Goal: Information Seeking & Learning: Learn about a topic

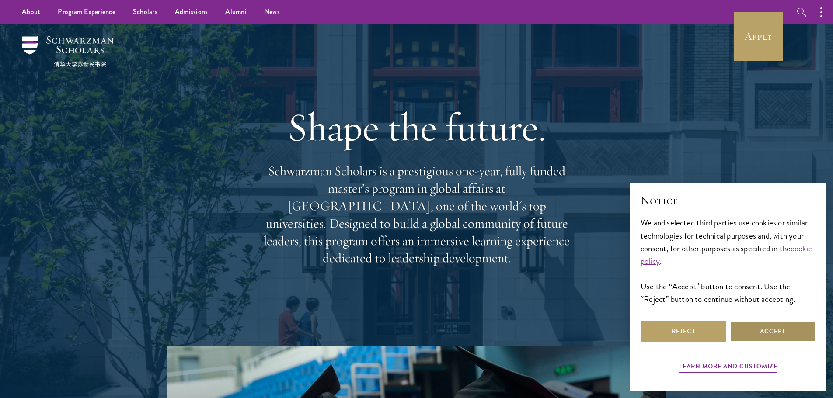
click at [738, 333] on button "Accept" at bounding box center [772, 331] width 86 height 21
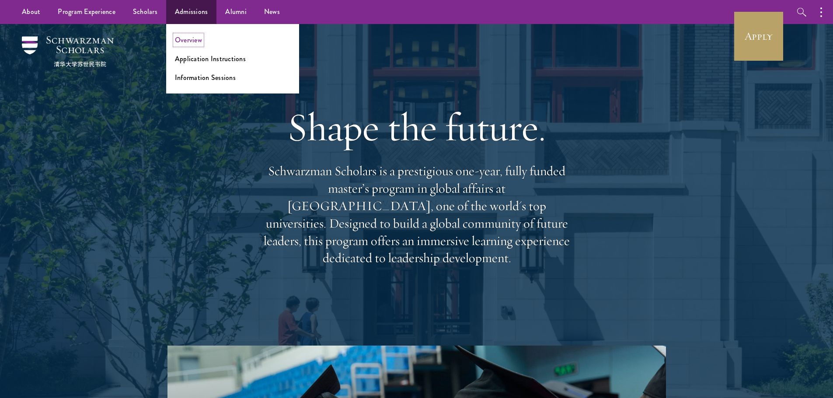
click at [195, 44] on link "Overview" at bounding box center [188, 40] width 27 height 10
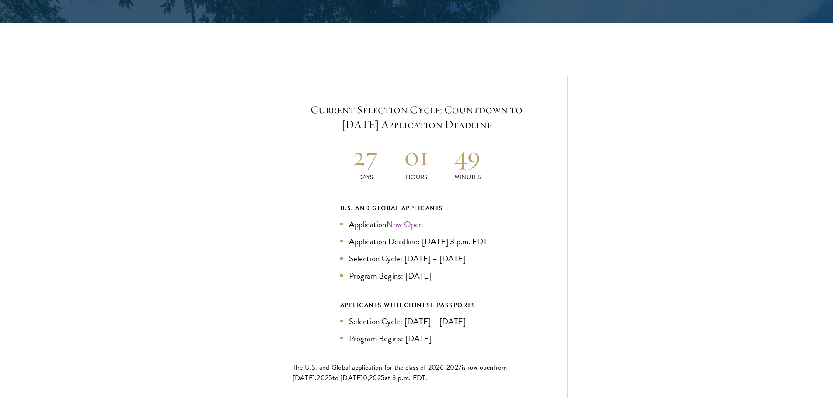
scroll to position [1836, 0]
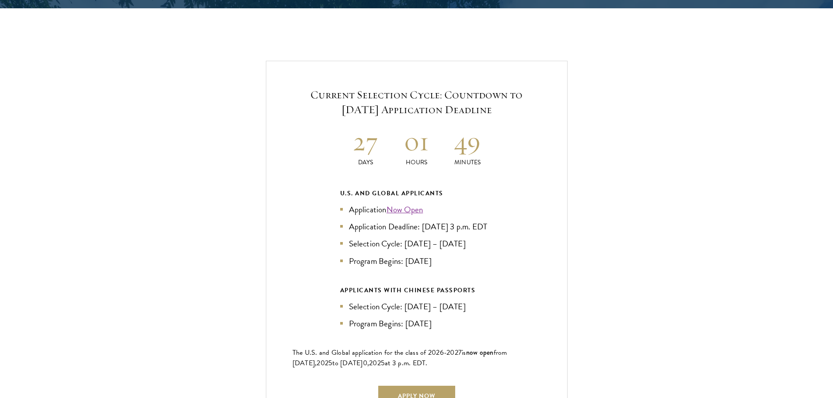
drag, startPoint x: 413, startPoint y: 211, endPoint x: 411, endPoint y: 224, distance: 12.7
click at [411, 224] on li "Application Deadline: Sept 10, 2025 at 3 p.m. EDT" at bounding box center [416, 226] width 153 height 13
drag, startPoint x: 410, startPoint y: 210, endPoint x: 411, endPoint y: 219, distance: 9.3
click at [411, 220] on li "Application Deadline: Sept 10, 2025 at 3 p.m. EDT" at bounding box center [416, 226] width 153 height 13
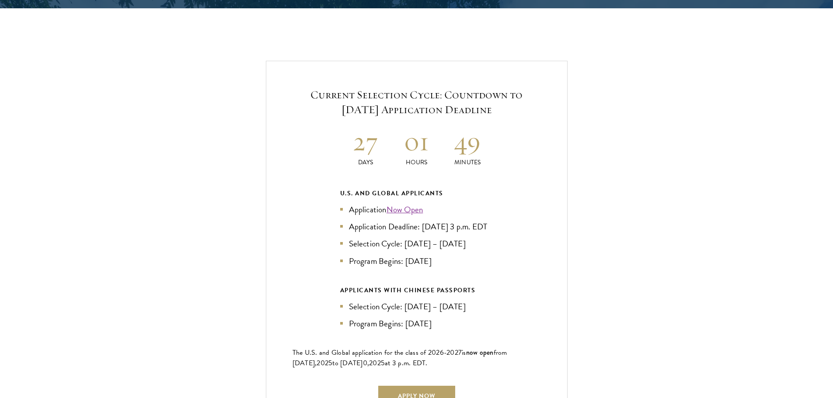
click at [411, 220] on li "Application Deadline: Sept 10, 2025 at 3 p.m. EDT" at bounding box center [416, 226] width 153 height 13
drag, startPoint x: 409, startPoint y: 206, endPoint x: 408, endPoint y: 218, distance: 11.4
click at [408, 220] on li "Application Deadline: [DATE] 3 p.m. EDT" at bounding box center [416, 226] width 153 height 13
drag, startPoint x: 405, startPoint y: 211, endPoint x: 405, endPoint y: 218, distance: 7.0
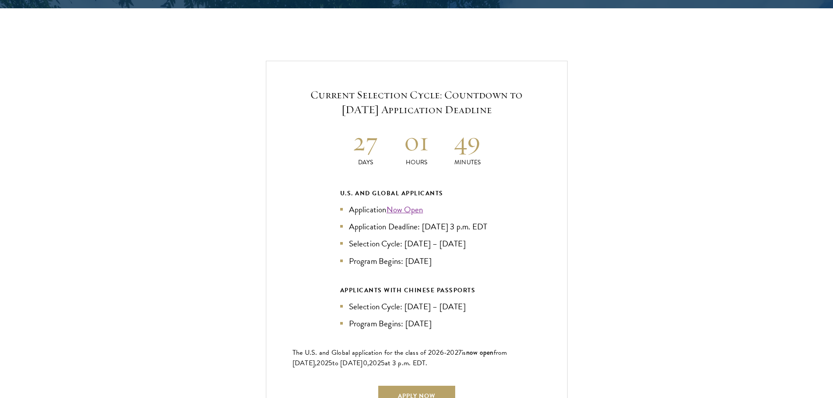
click at [405, 220] on li "Application Deadline: [DATE] 3 p.m. EDT" at bounding box center [416, 226] width 153 height 13
drag, startPoint x: 400, startPoint y: 210, endPoint x: 399, endPoint y: 222, distance: 12.3
click at [399, 222] on li "Application Deadline: [DATE] 3 p.m. EDT" at bounding box center [416, 226] width 153 height 13
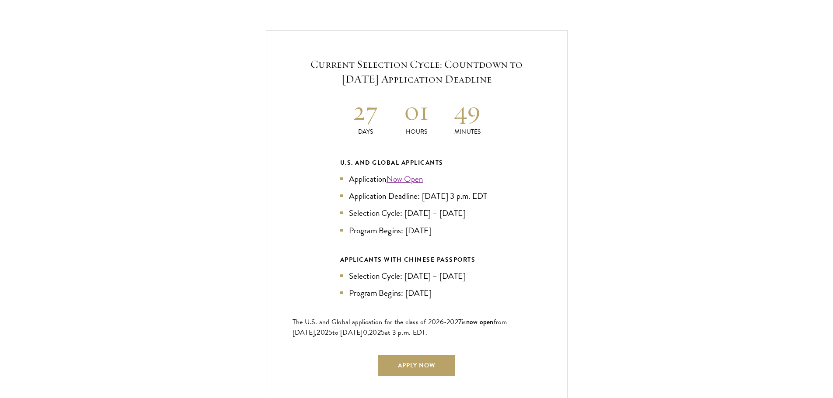
scroll to position [1879, 0]
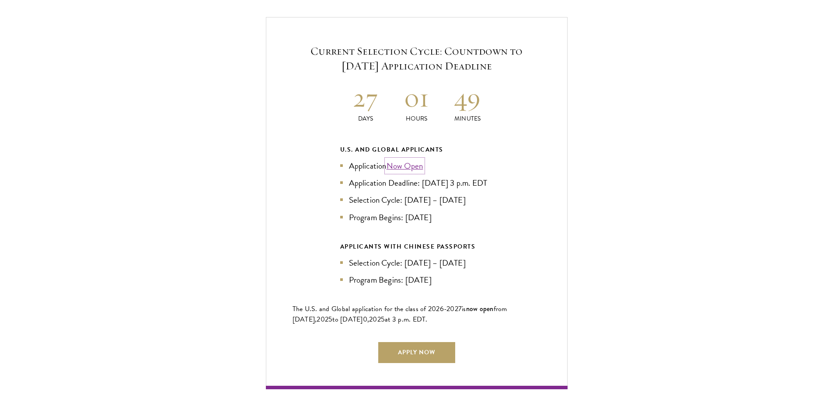
click at [395, 160] on link "Now Open" at bounding box center [404, 166] width 37 height 13
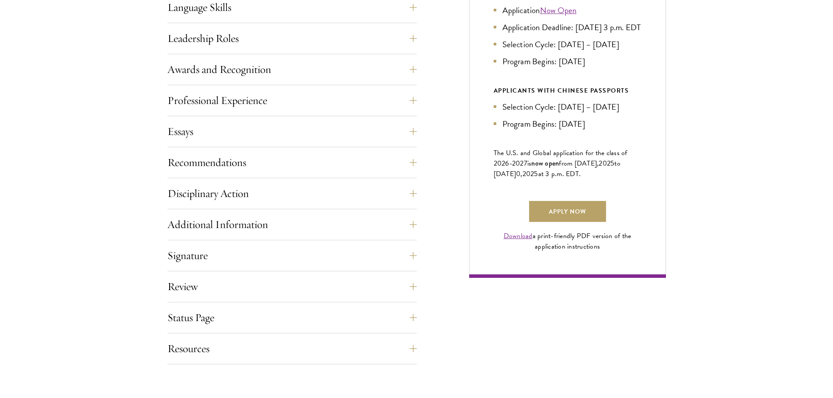
scroll to position [524, 0]
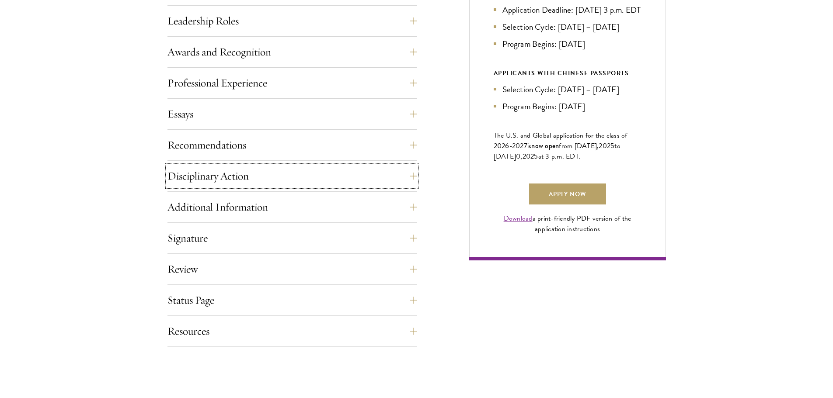
click at [414, 170] on button "Disciplinary Action" at bounding box center [291, 176] width 249 height 21
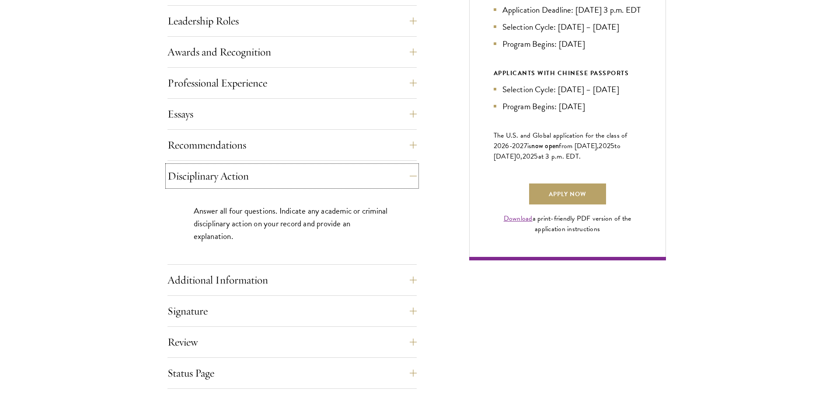
click at [414, 170] on button "Disciplinary Action" at bounding box center [291, 176] width 249 height 21
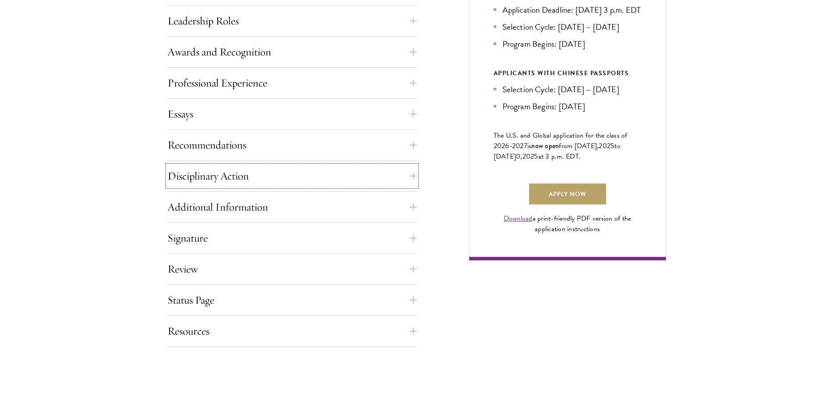
click at [414, 170] on button "Disciplinary Action" at bounding box center [291, 176] width 249 height 21
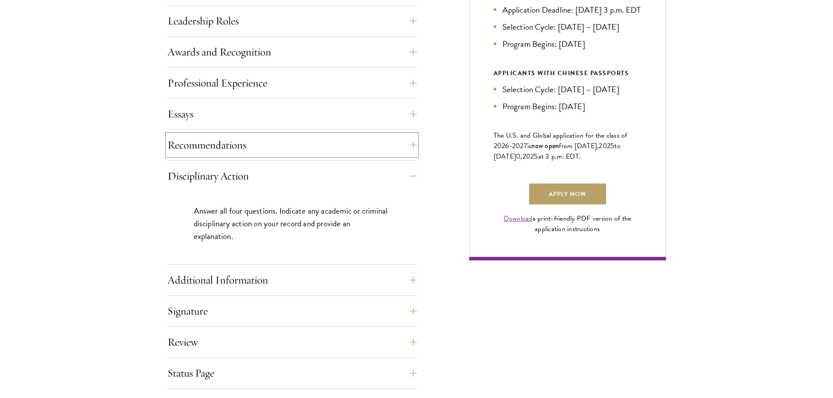
click at [415, 152] on button "Recommendations" at bounding box center [291, 145] width 249 height 21
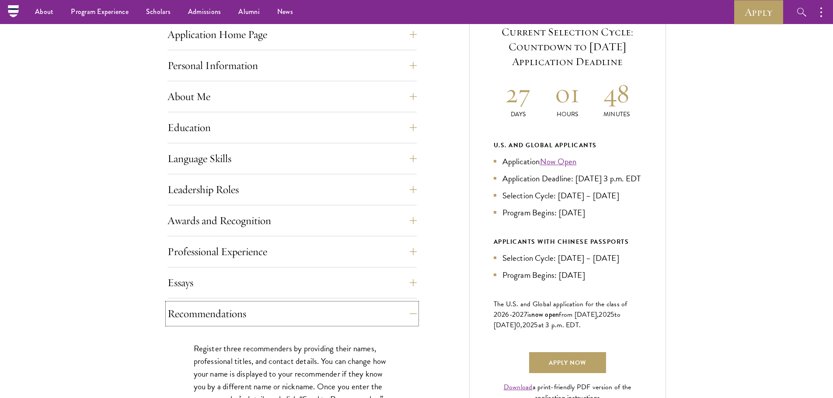
scroll to position [350, 0]
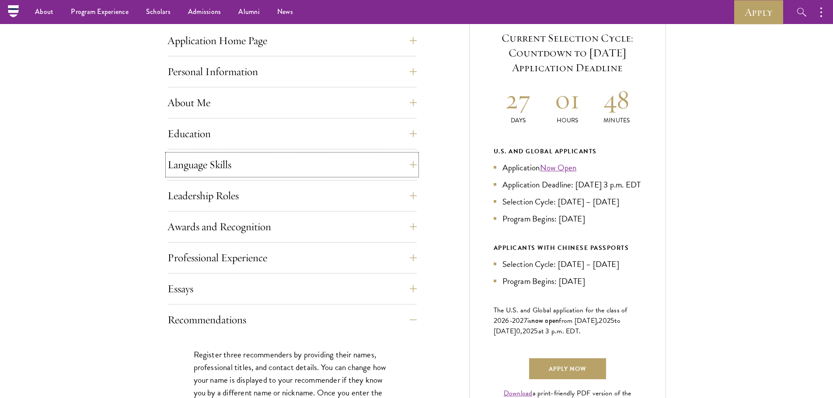
click at [251, 166] on button "Language Skills" at bounding box center [291, 164] width 249 height 21
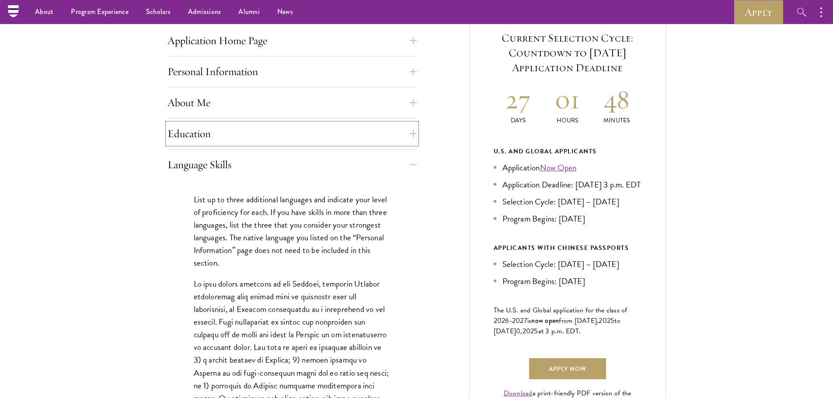
click at [247, 125] on button "Education" at bounding box center [291, 133] width 249 height 21
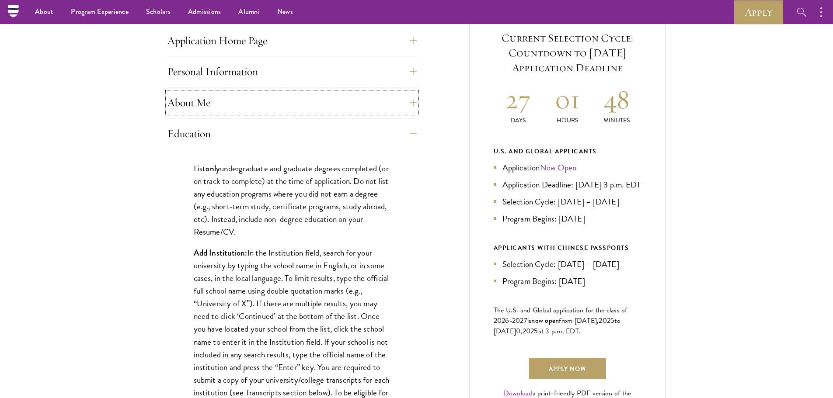
click at [242, 99] on button "About Me" at bounding box center [291, 102] width 249 height 21
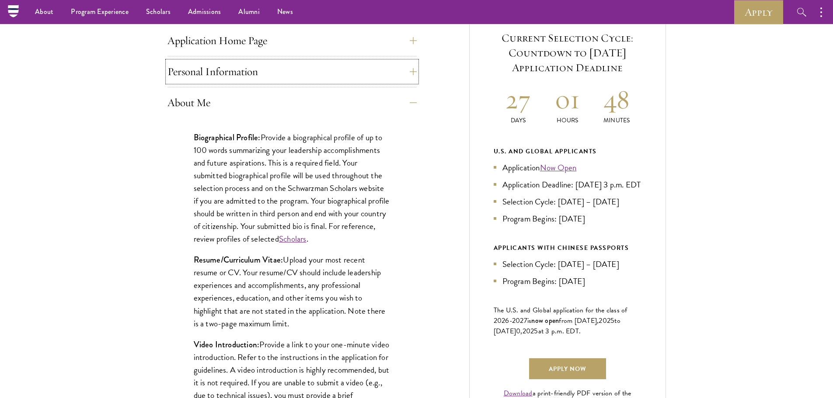
click at [236, 70] on button "Personal Information" at bounding box center [291, 71] width 249 height 21
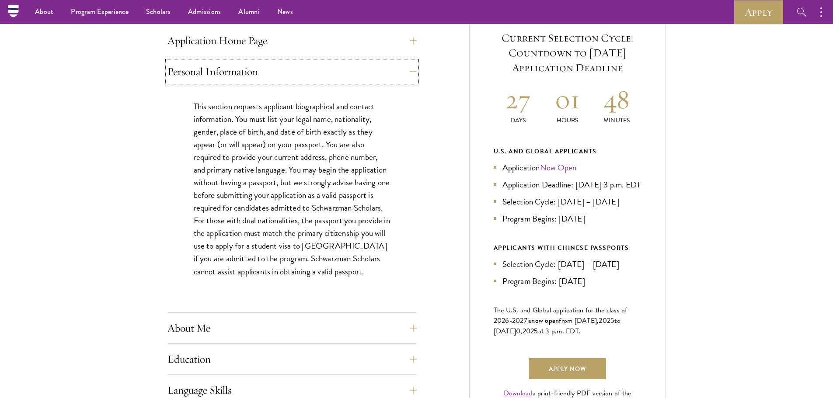
click at [234, 73] on button "Personal Information" at bounding box center [291, 71] width 249 height 21
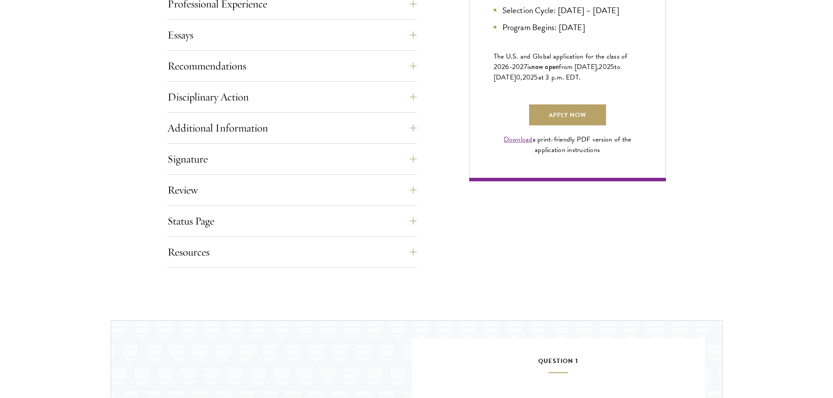
scroll to position [612, 0]
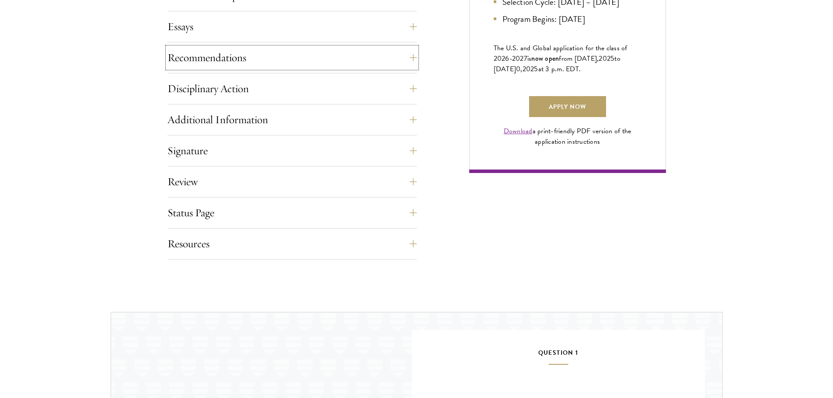
click at [224, 61] on button "Recommendations" at bounding box center [291, 57] width 249 height 21
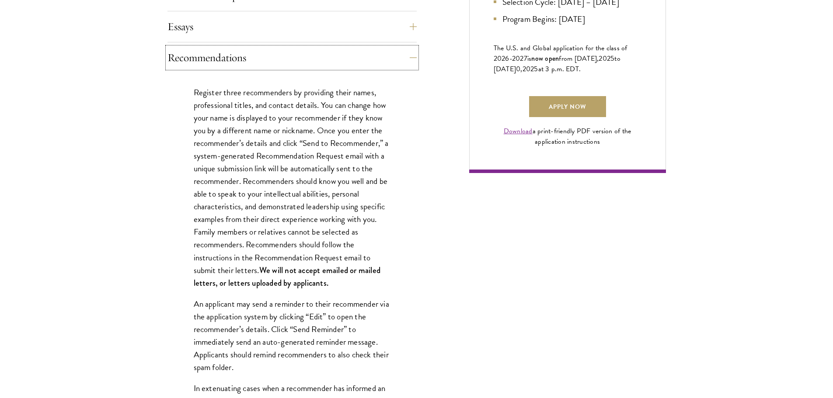
click at [222, 64] on button "Recommendations" at bounding box center [291, 57] width 249 height 21
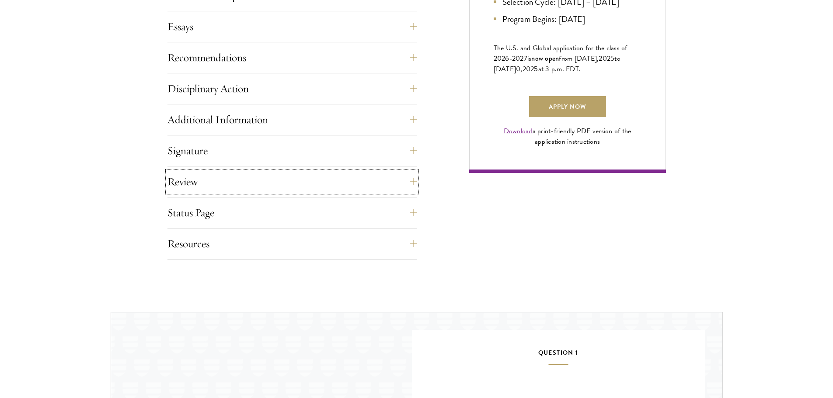
click at [220, 185] on button "Review" at bounding box center [291, 181] width 249 height 21
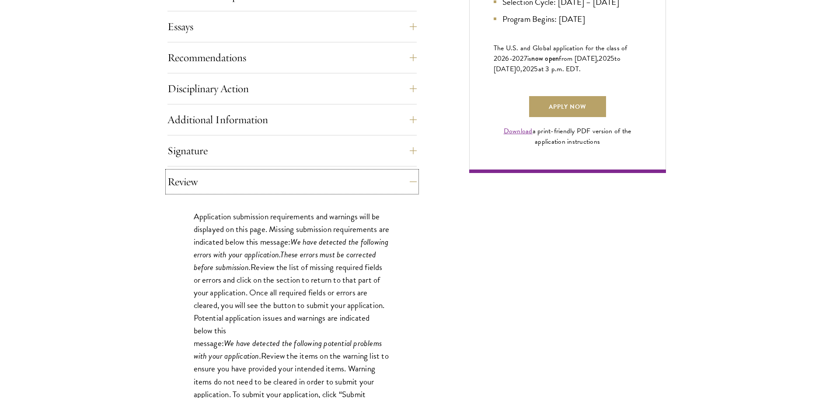
click at [220, 184] on button "Review" at bounding box center [291, 181] width 249 height 21
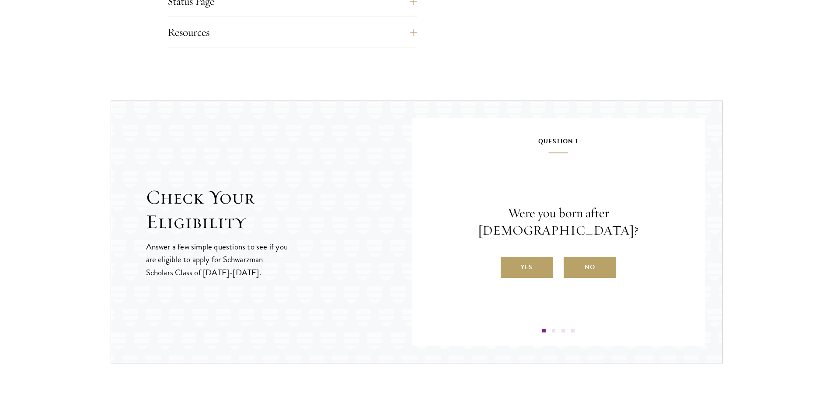
scroll to position [874, 0]
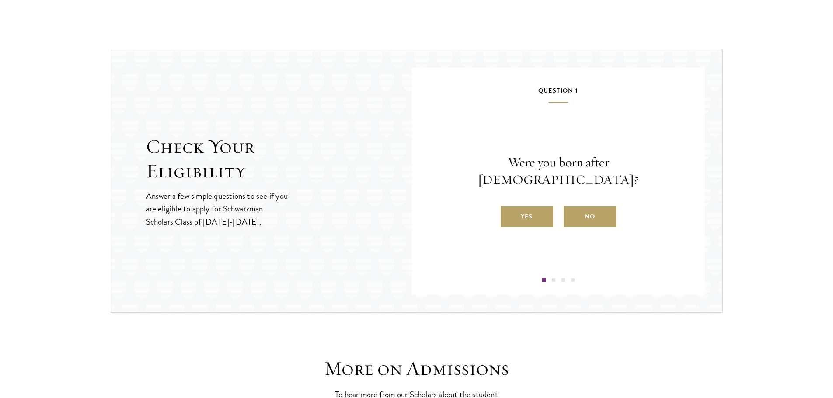
click at [590, 208] on label "No" at bounding box center [589, 216] width 52 height 21
click at [571, 208] on input "No" at bounding box center [567, 211] width 8 height 8
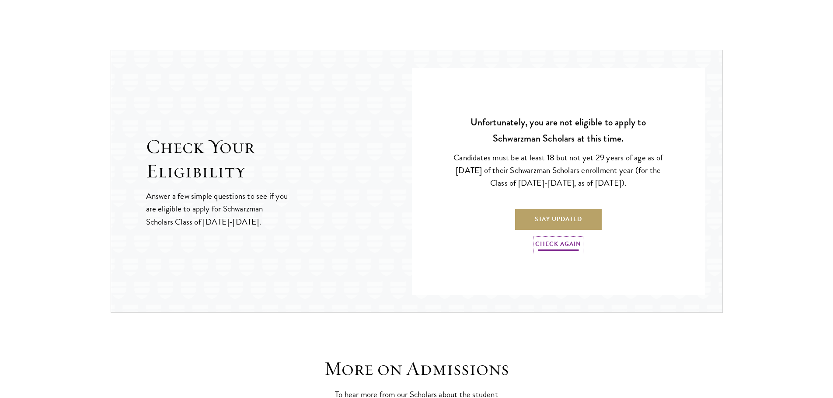
click at [555, 249] on link "Check Again" at bounding box center [558, 246] width 46 height 14
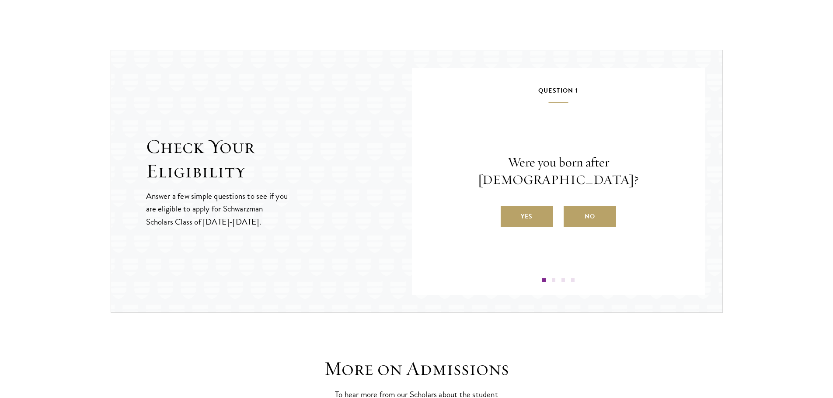
click at [551, 206] on label "Yes" at bounding box center [526, 216] width 52 height 21
click at [508, 207] on input "Yes" at bounding box center [504, 211] width 8 height 8
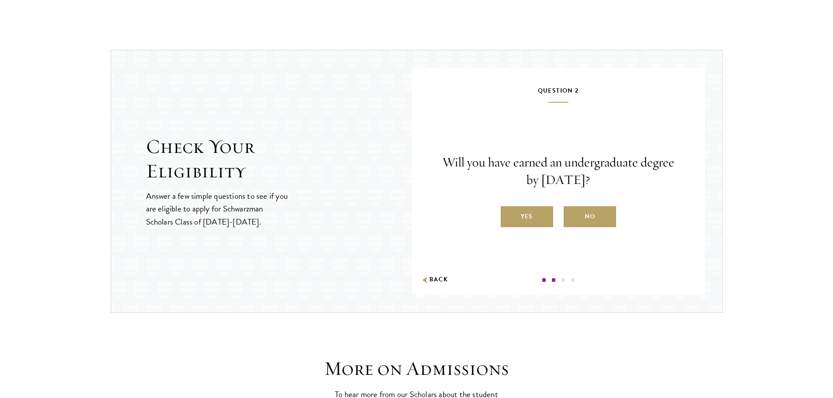
click at [583, 219] on label "No" at bounding box center [589, 216] width 52 height 21
click at [571, 215] on input "No" at bounding box center [567, 211] width 8 height 8
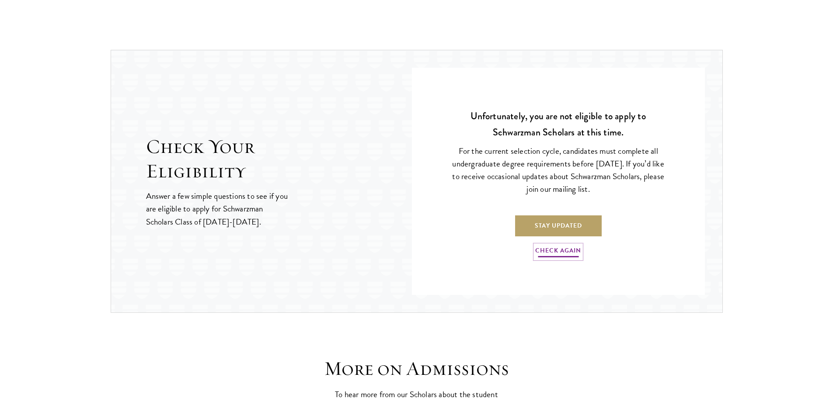
click at [558, 250] on link "Check Again" at bounding box center [558, 252] width 46 height 14
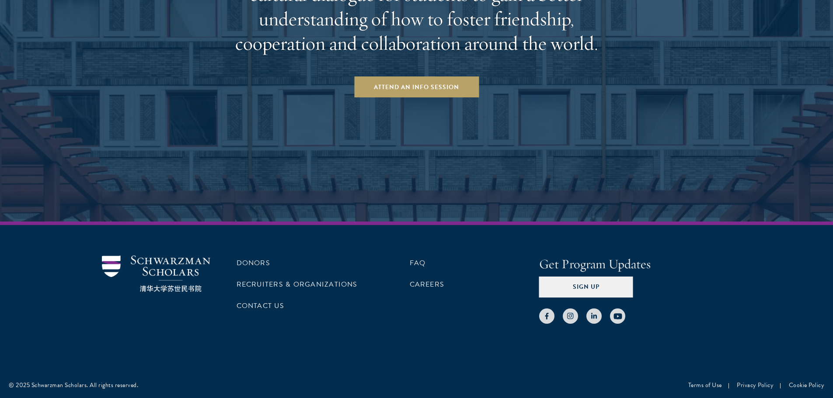
scroll to position [1764, 0]
click at [423, 259] on link "FAQ" at bounding box center [418, 262] width 16 height 10
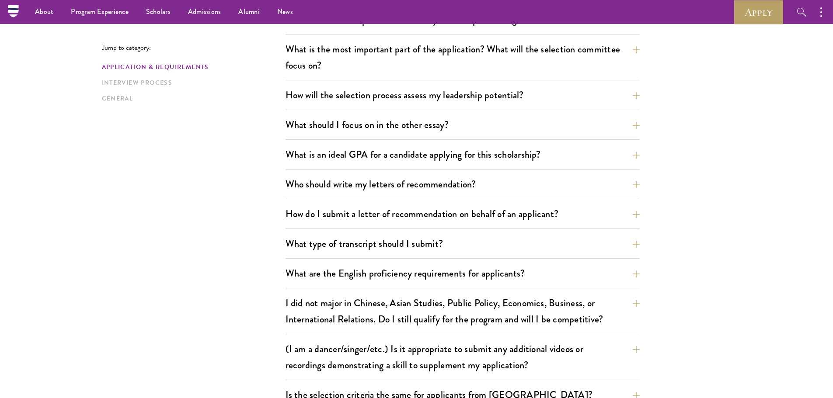
scroll to position [481, 0]
click at [317, 299] on button "I did not major in Chinese, Asian Studies, Public Policy, Economics, Business, …" at bounding box center [462, 312] width 354 height 36
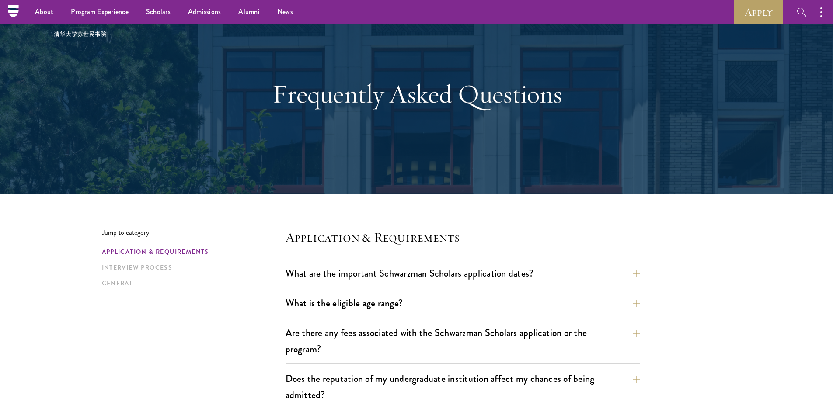
scroll to position [0, 0]
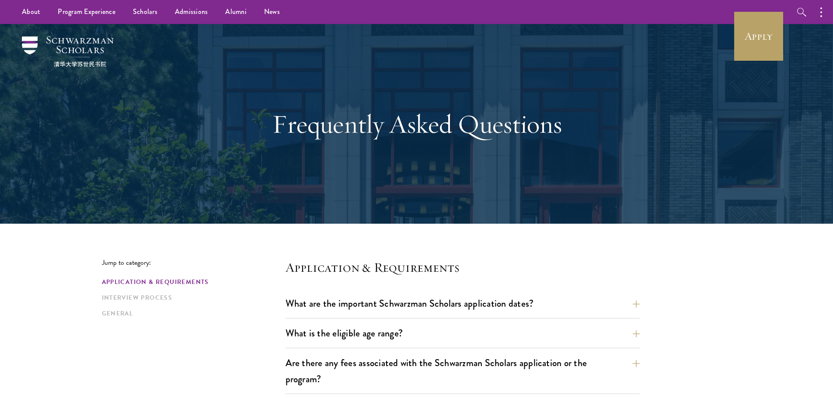
click at [21, 42] on div at bounding box center [416, 124] width 833 height 200
click at [28, 40] on img at bounding box center [68, 51] width 92 height 31
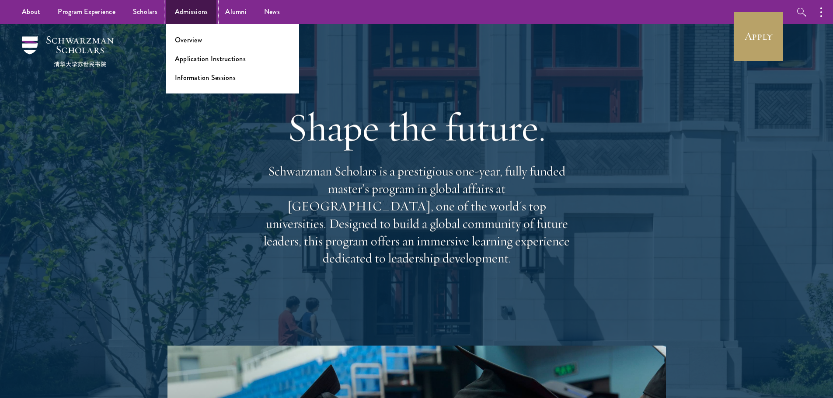
click at [193, 10] on link "Admissions" at bounding box center [191, 12] width 51 height 24
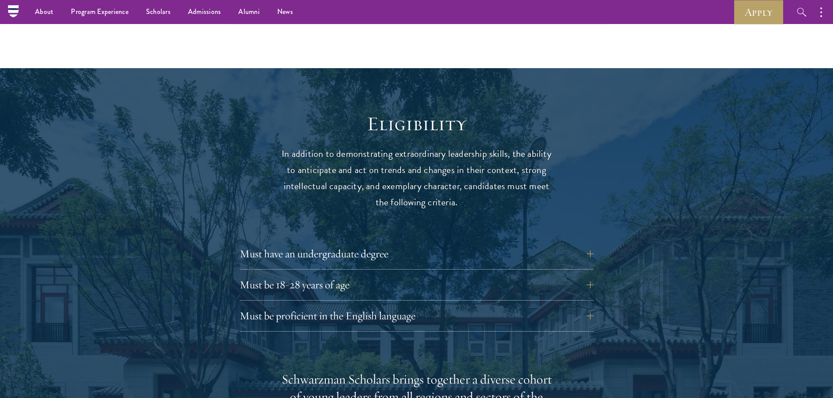
scroll to position [1049, 0]
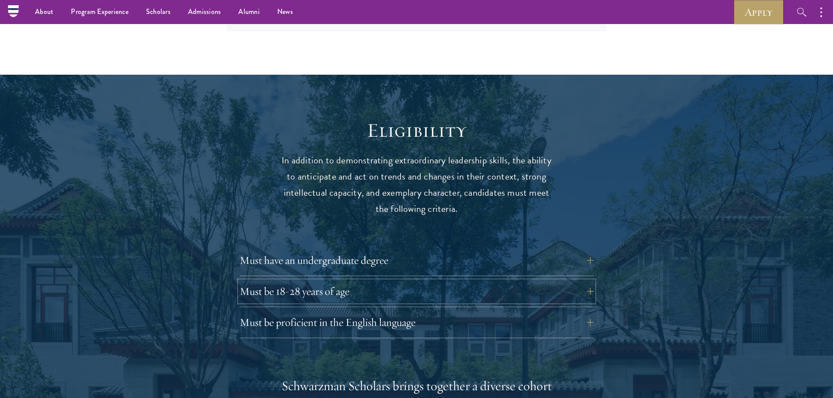
click at [308, 281] on button "Must be 18-28 years of age" at bounding box center [417, 291] width 354 height 21
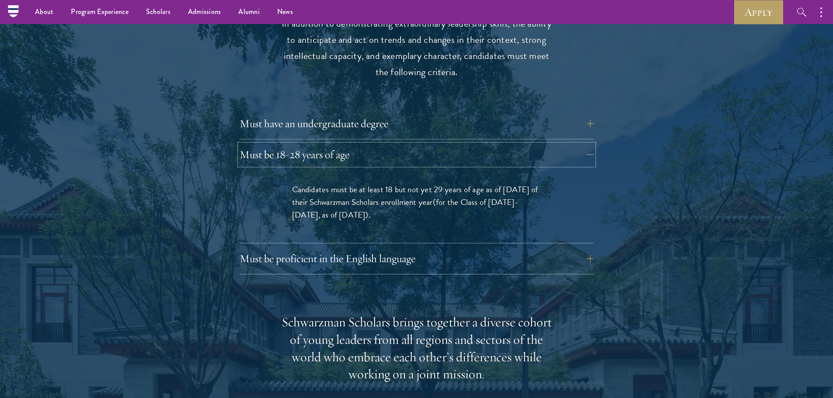
scroll to position [1180, 0]
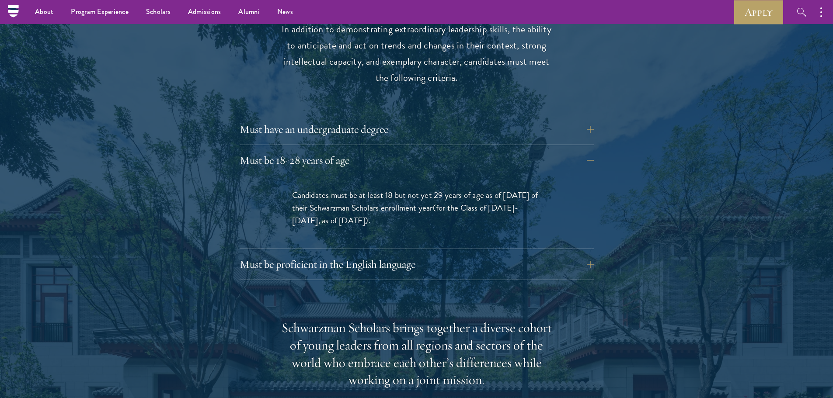
click at [276, 234] on div "Must have an undergraduate degree Applicants who are currently enrolled in unde…" at bounding box center [417, 199] width 354 height 161
click at [274, 254] on button "Must be proficient in the English language" at bounding box center [417, 264] width 354 height 21
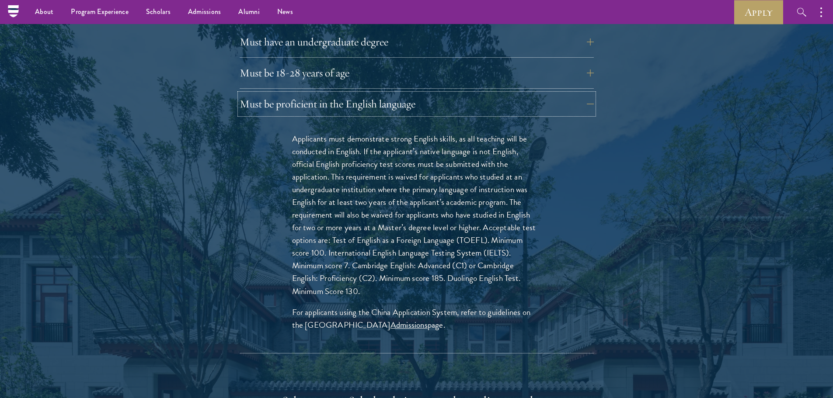
scroll to position [1136, 0]
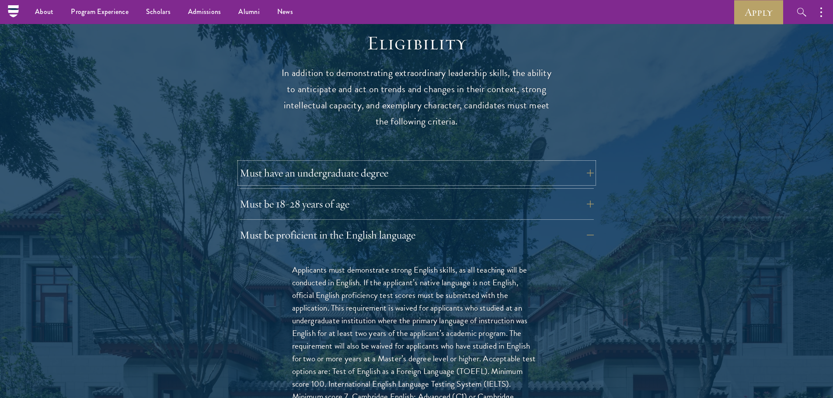
click at [289, 163] on button "Must have an undergraduate degree" at bounding box center [417, 173] width 354 height 21
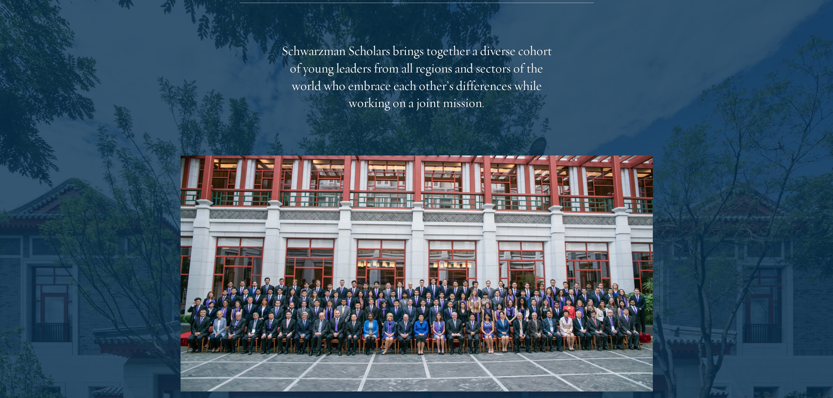
scroll to position [1530, 0]
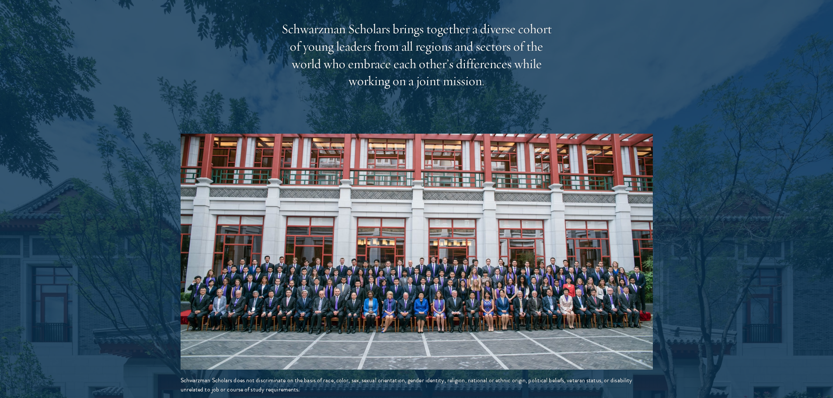
click at [464, 287] on img at bounding box center [417, 252] width 472 height 236
